Goal: Information Seeking & Learning: Learn about a topic

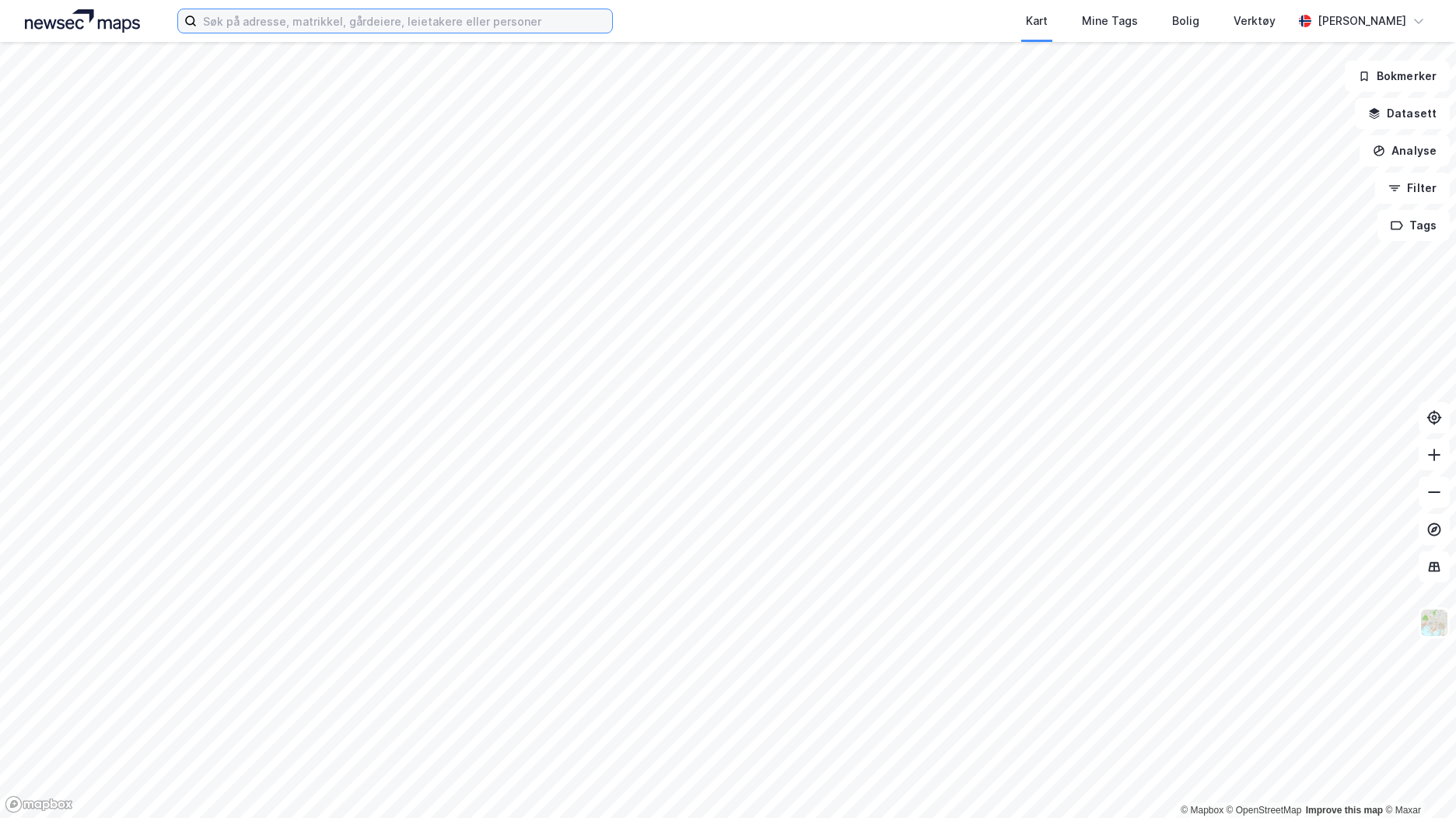
click at [220, 16] on input at bounding box center [404, 21] width 416 height 24
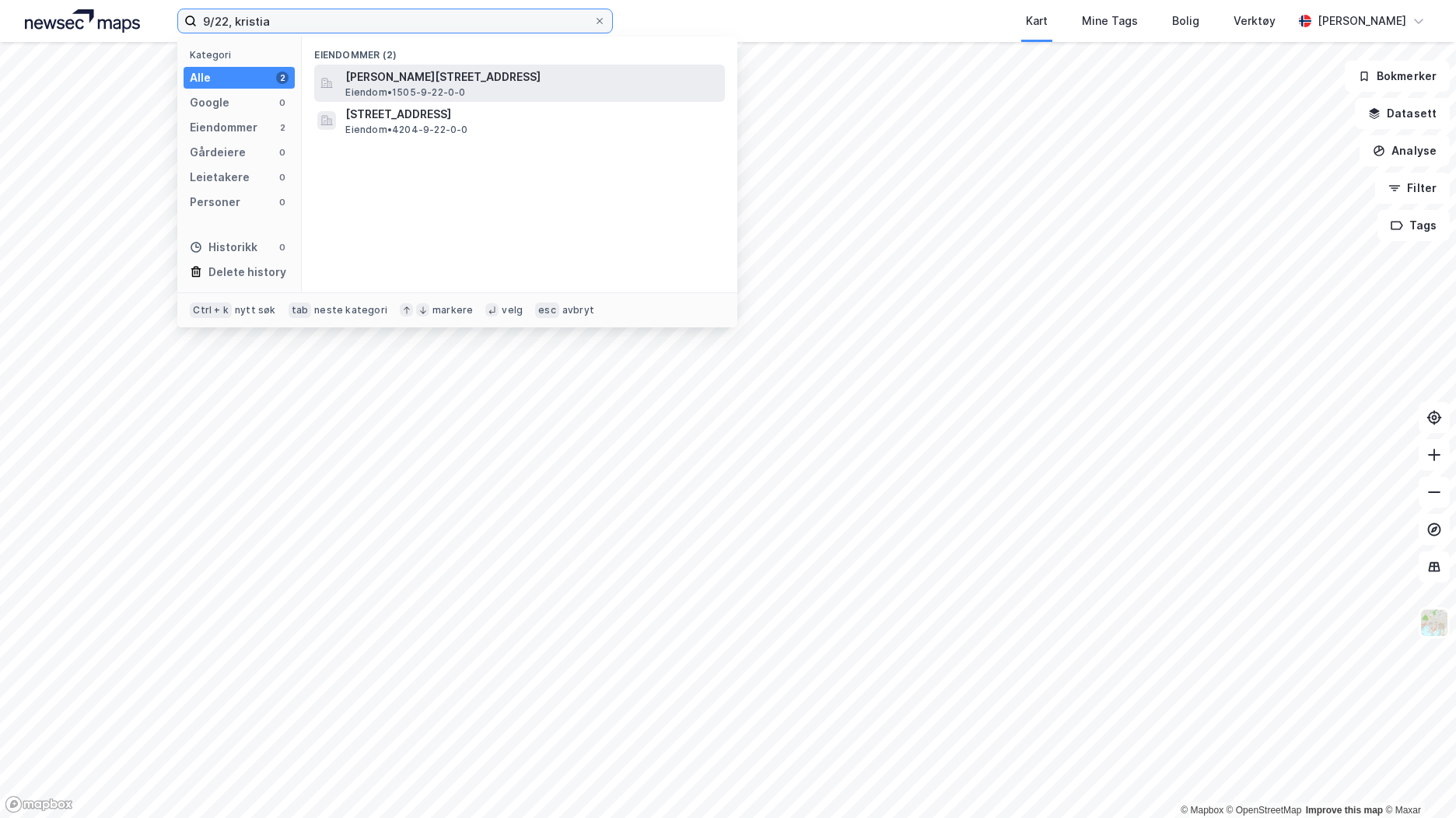
type input "9/22, kristia"
click at [462, 86] on span "Eiendom • 1505-9-22-0-0" at bounding box center [405, 92] width 119 height 13
